Goal: Task Accomplishment & Management: Complete application form

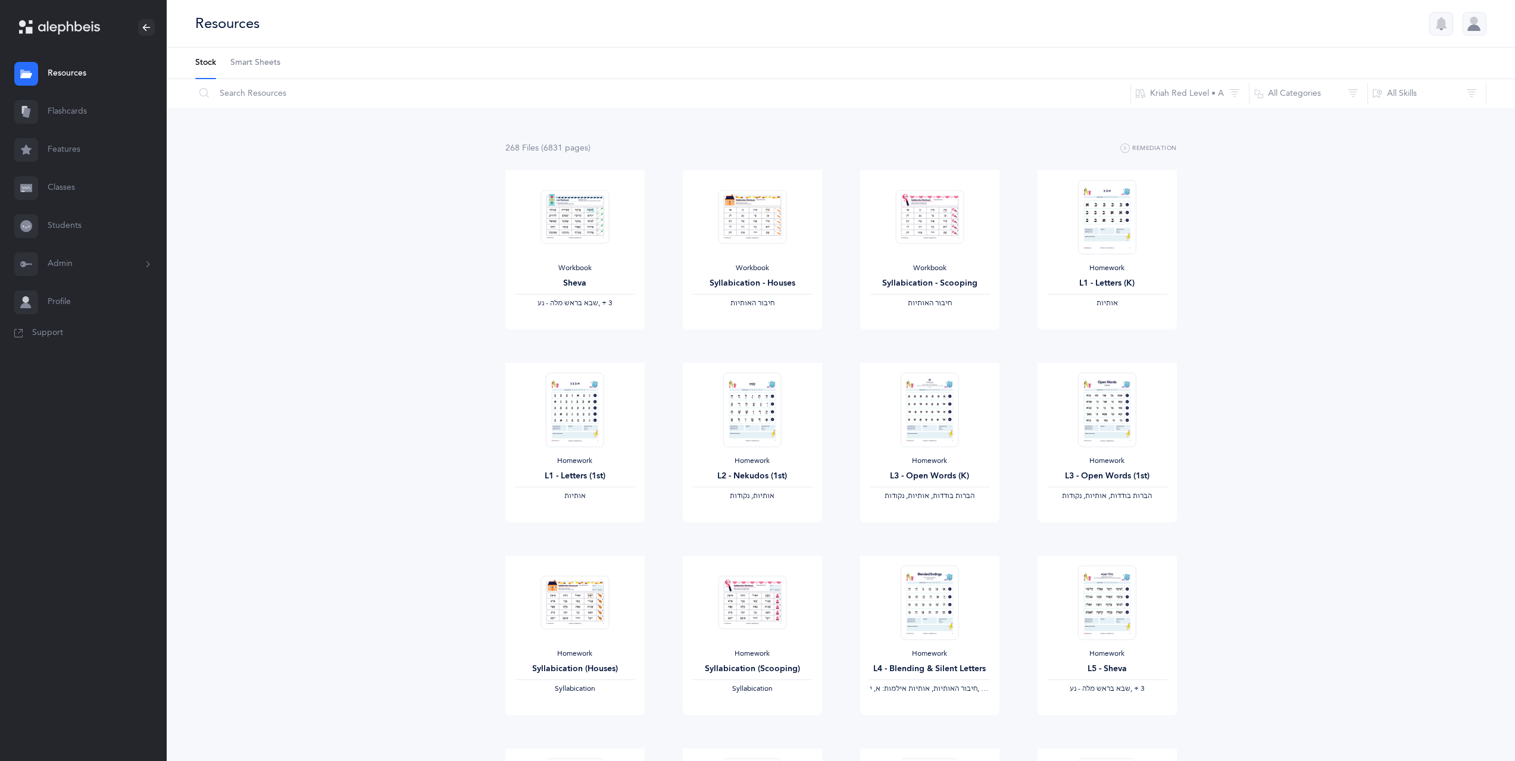
click at [83, 199] on link "Classes" at bounding box center [83, 188] width 167 height 38
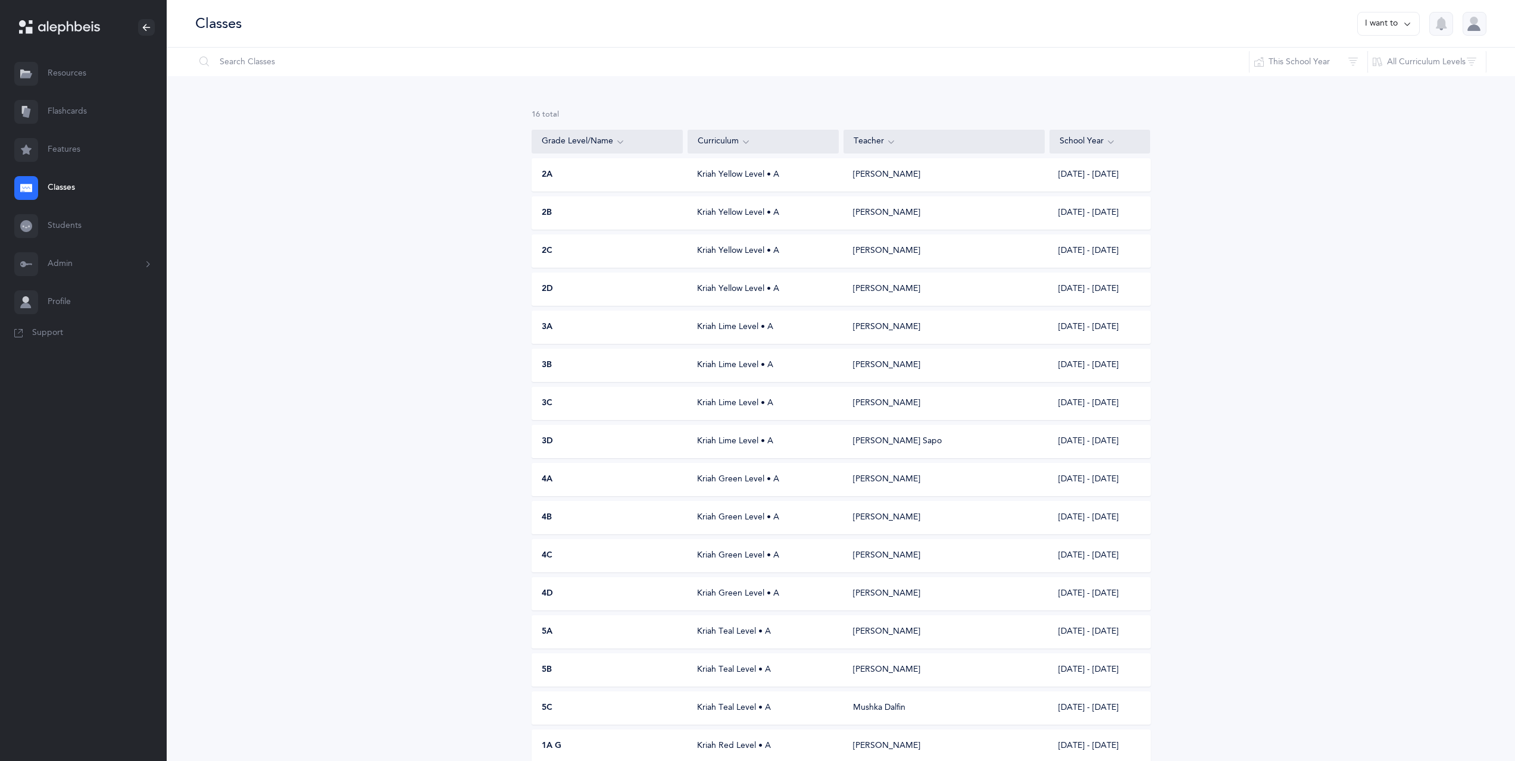
click at [1373, 21] on button "I want to" at bounding box center [1388, 24] width 62 height 24
click at [1375, 85] on button "Add new" at bounding box center [1376, 81] width 66 height 21
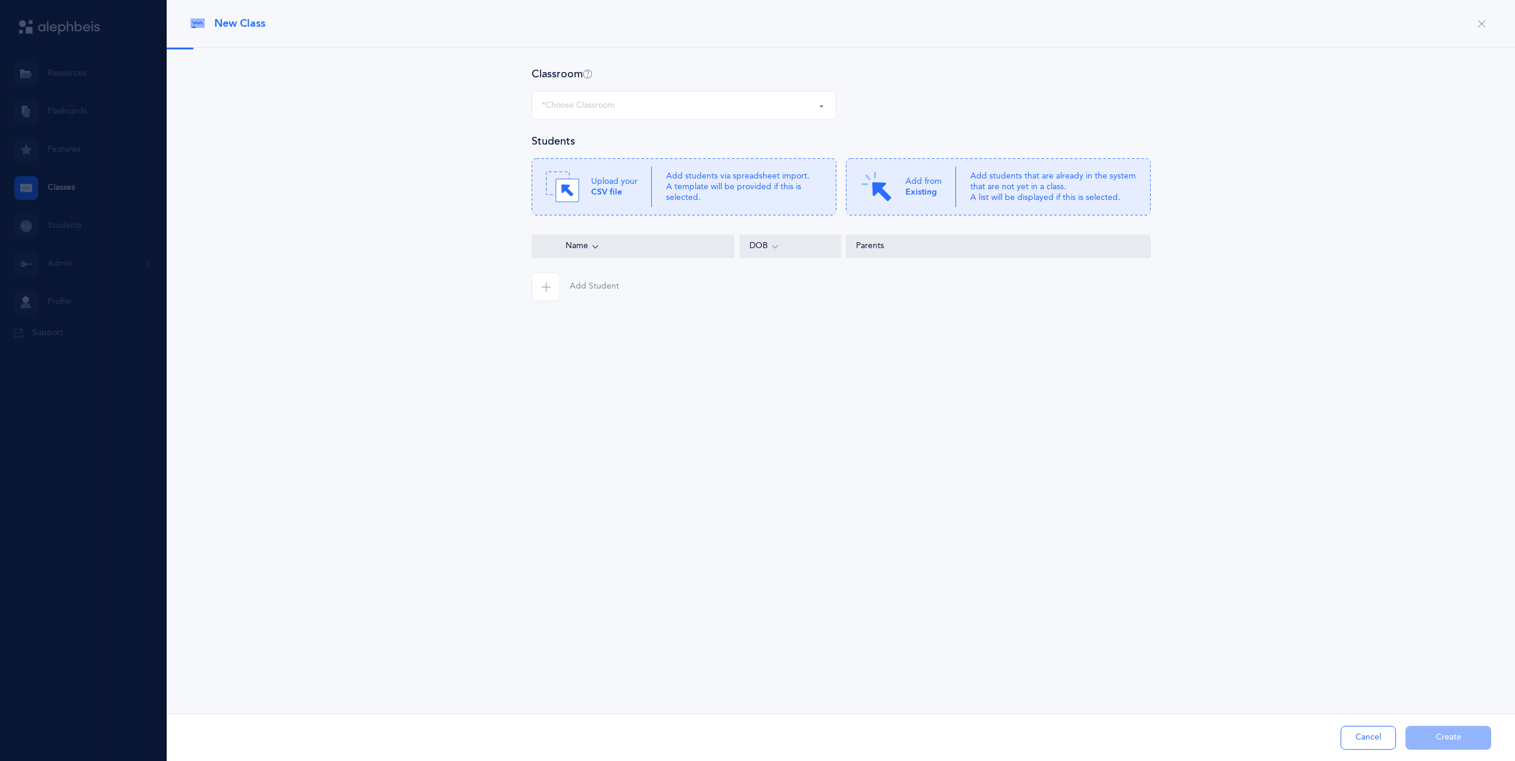
select select
click at [737, 176] on p "Add students via spreadsheet import. A template will be provided if this is sel…" at bounding box center [744, 187] width 156 height 33
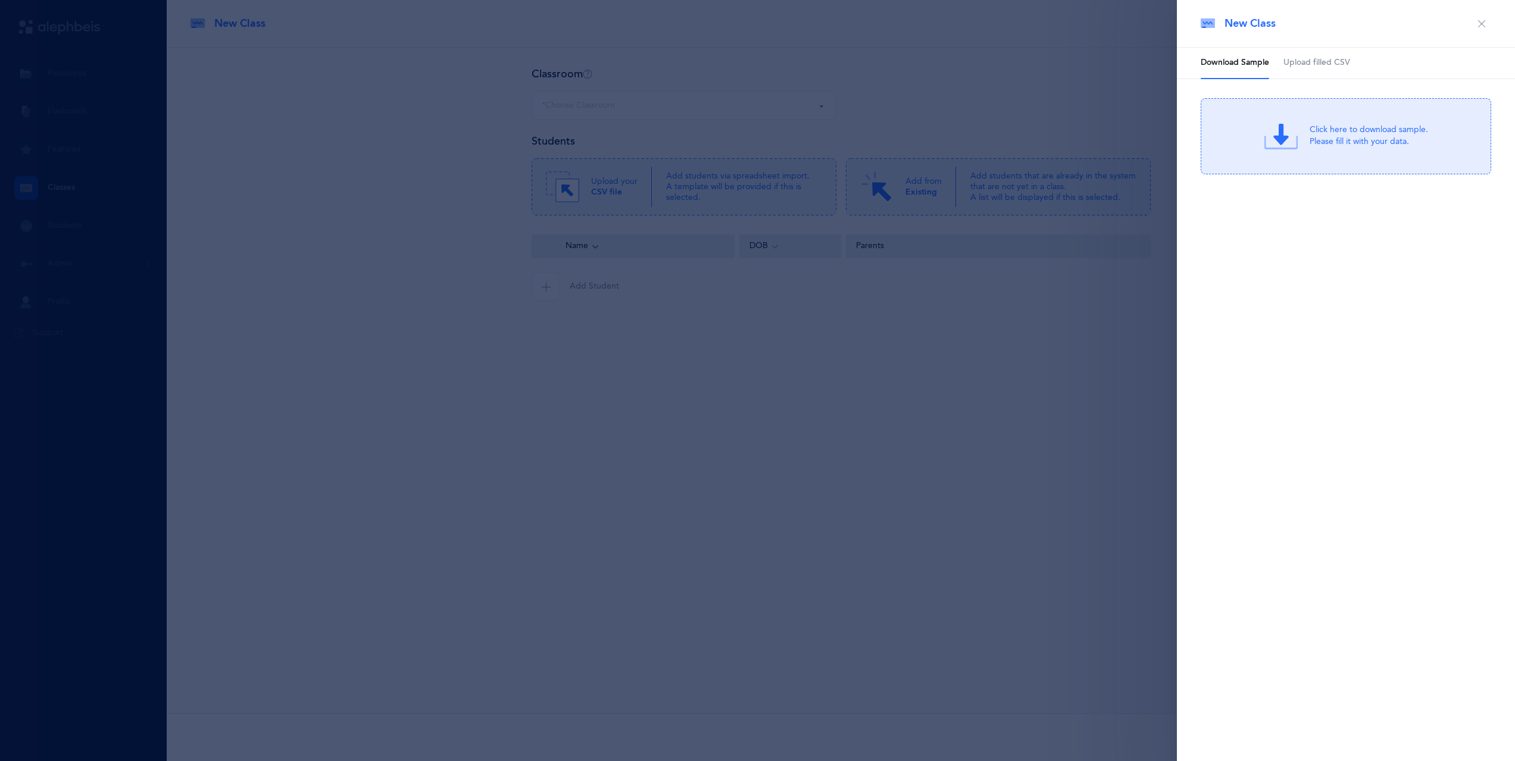
click at [1315, 57] on link "Upload filled CSV" at bounding box center [1316, 63] width 67 height 31
click at [1297, 132] on icon at bounding box center [1287, 140] width 23 height 23
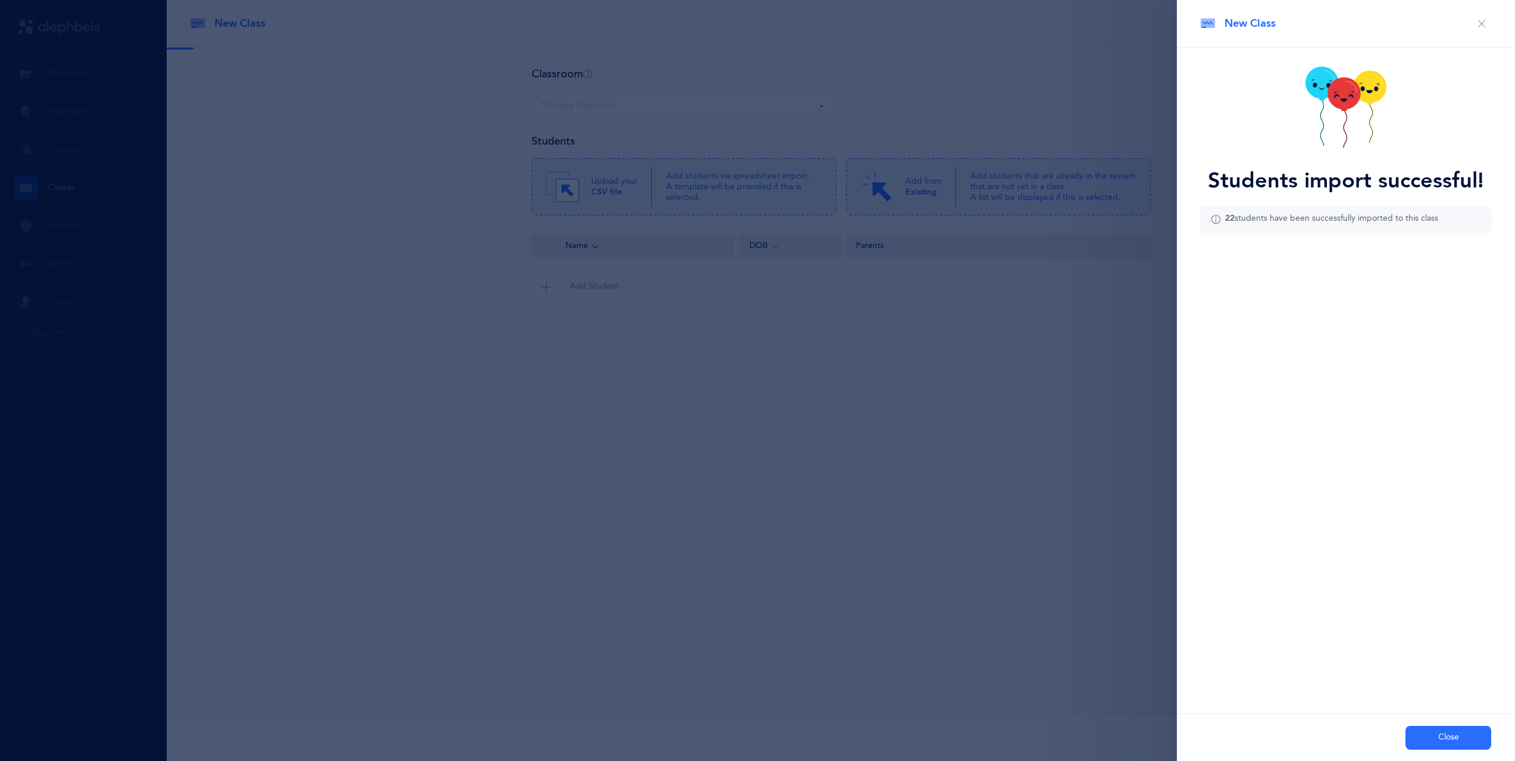
click at [1421, 734] on button "Close" at bounding box center [1448, 738] width 86 height 24
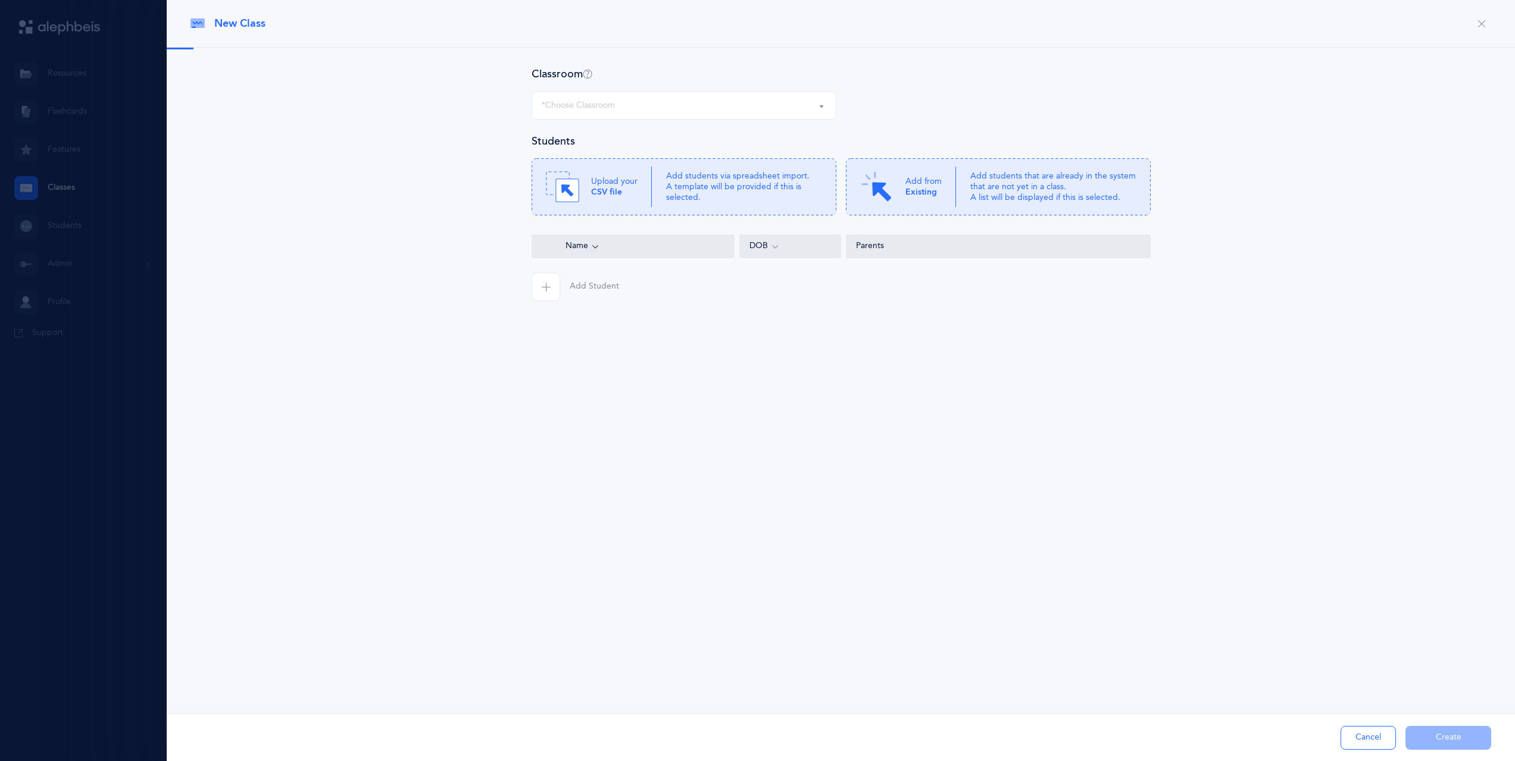
drag, startPoint x: 1510, startPoint y: 337, endPoint x: 1506, endPoint y: 326, distance: 11.9
click at [1508, 331] on div at bounding box center [841, 209] width 1348 height 323
click at [1481, 26] on icon "button" at bounding box center [1481, 24] width 10 height 10
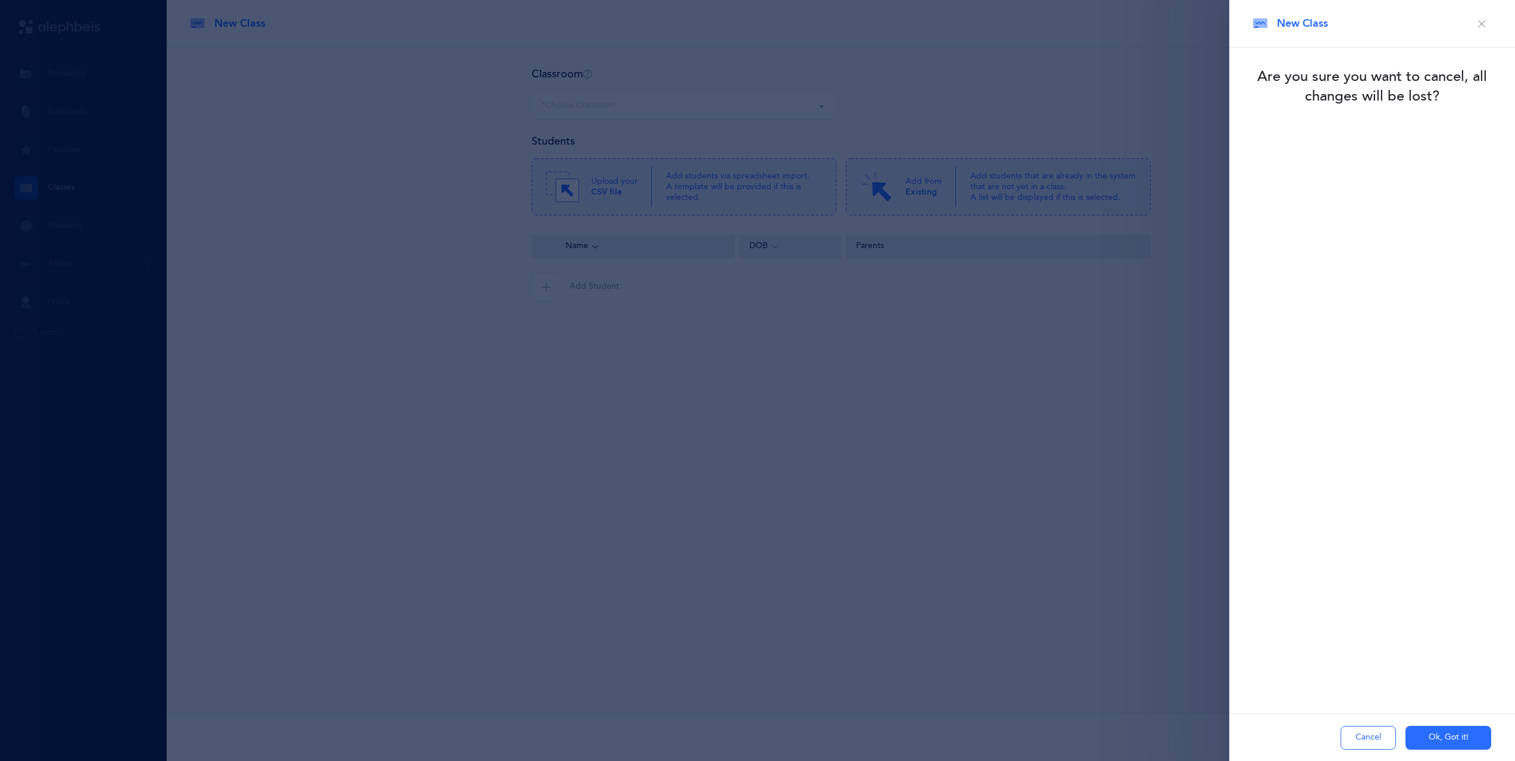
click at [1368, 740] on button "Cancel" at bounding box center [1367, 738] width 55 height 24
